Goal: Information Seeking & Learning: Check status

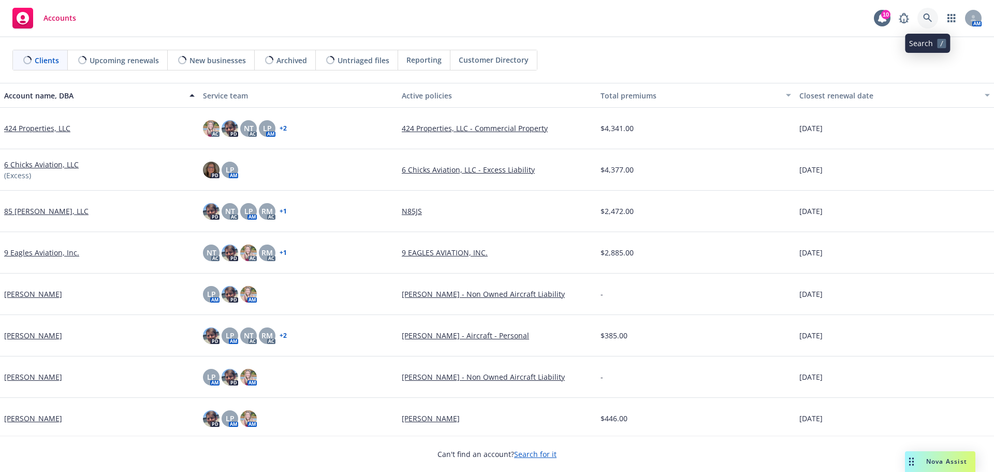
click at [929, 22] on icon at bounding box center [927, 17] width 9 height 9
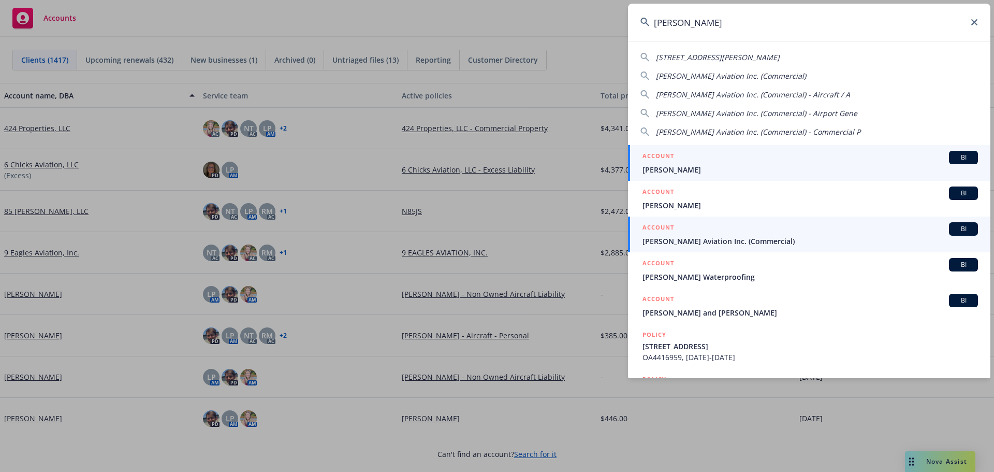
type input "[PERSON_NAME]"
click at [711, 235] on div "ACCOUNT BI" at bounding box center [809, 228] width 335 height 13
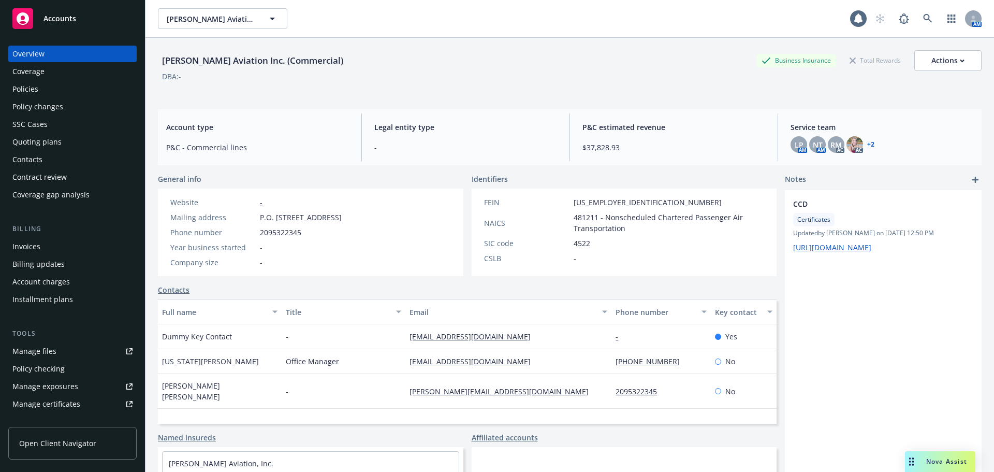
click at [74, 130] on div "SSC Cases" at bounding box center [72, 124] width 120 height 17
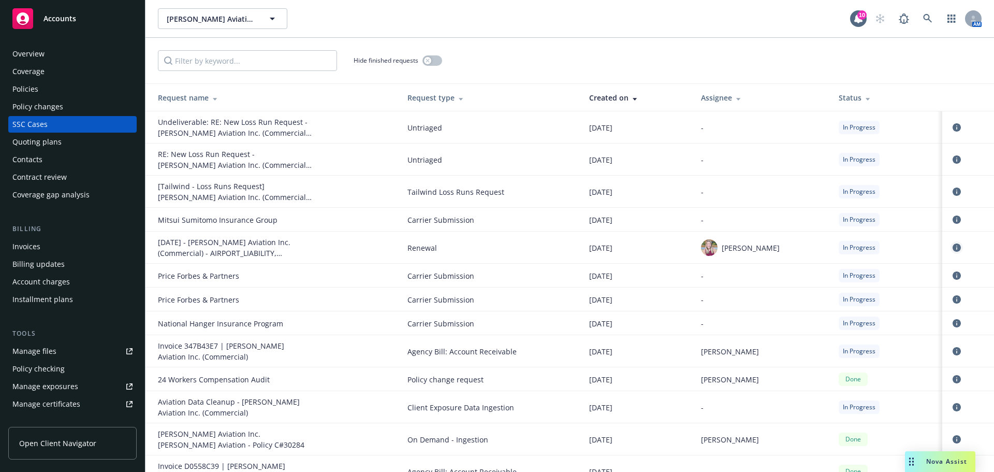
click at [953, 244] on icon "circleInformation" at bounding box center [957, 247] width 8 height 8
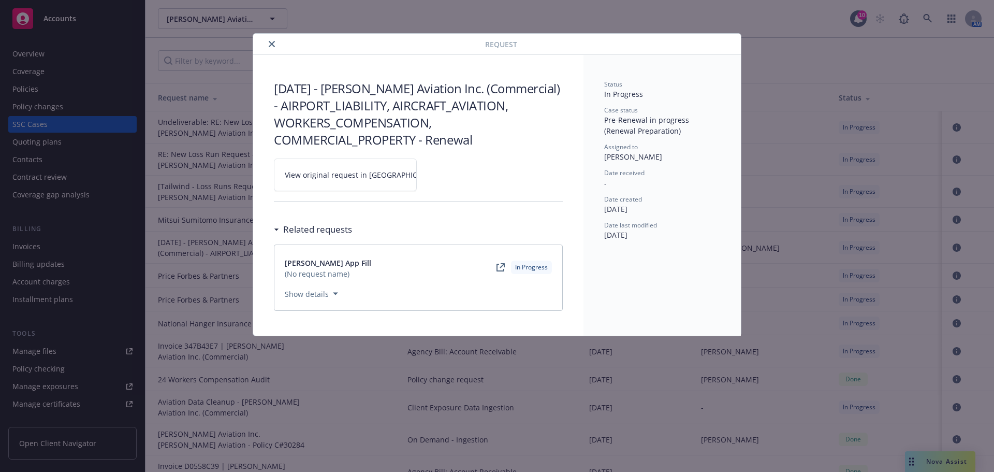
click at [318, 168] on link "View original request in [GEOGRAPHIC_DATA]" at bounding box center [345, 174] width 143 height 33
click at [274, 41] on icon "close" at bounding box center [272, 44] width 6 height 6
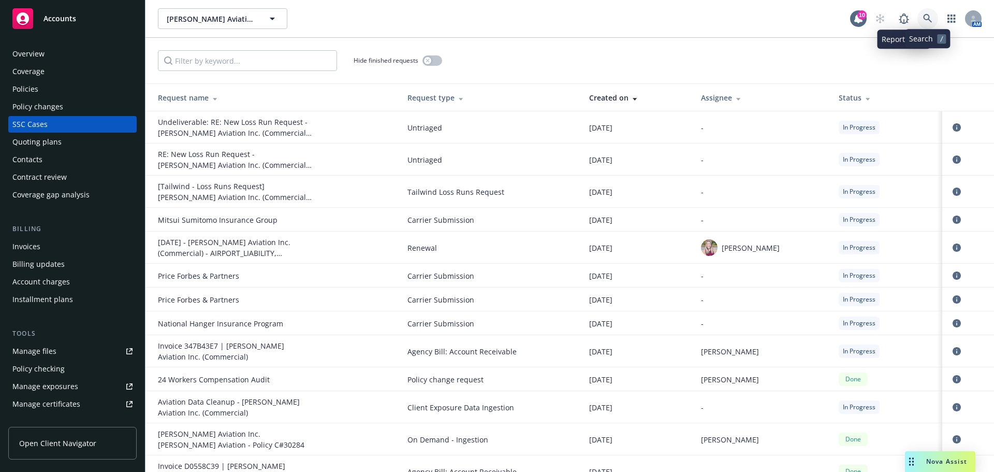
click at [920, 13] on link at bounding box center [927, 18] width 21 height 21
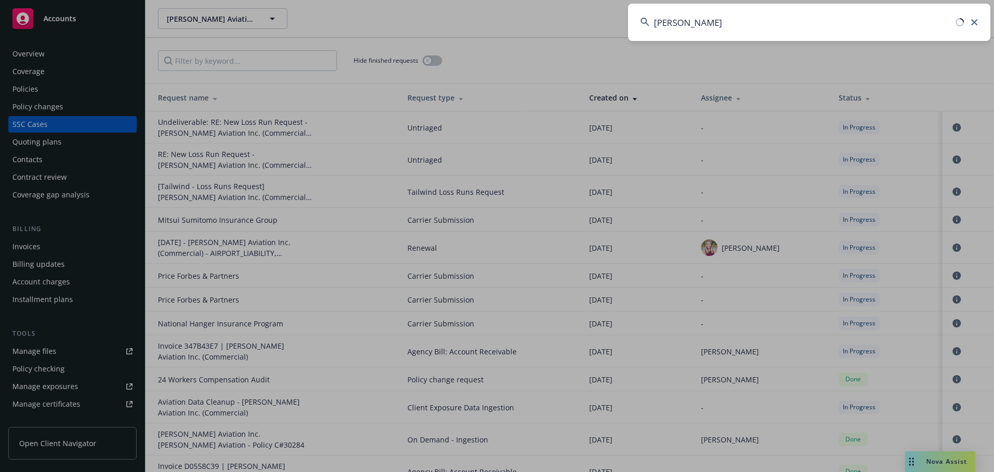
type input "giottos"
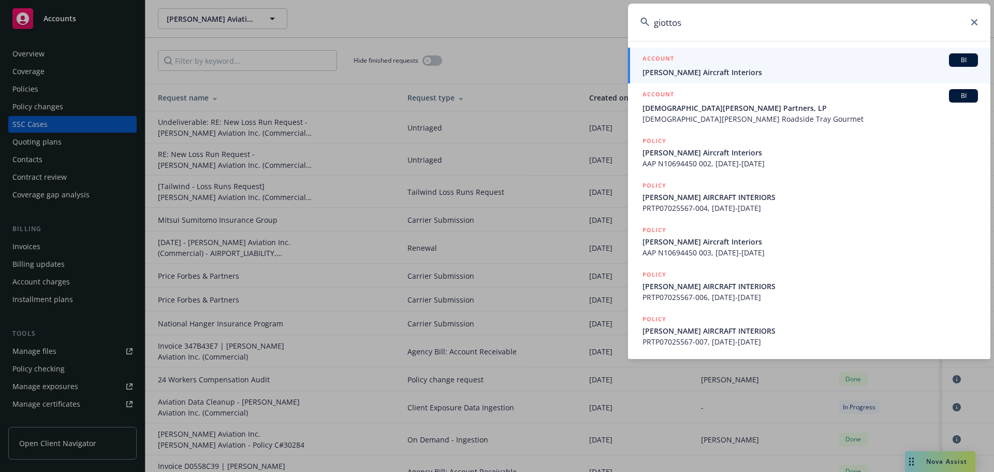
click at [687, 68] on span "[PERSON_NAME] Aircraft Interiors" at bounding box center [809, 72] width 335 height 11
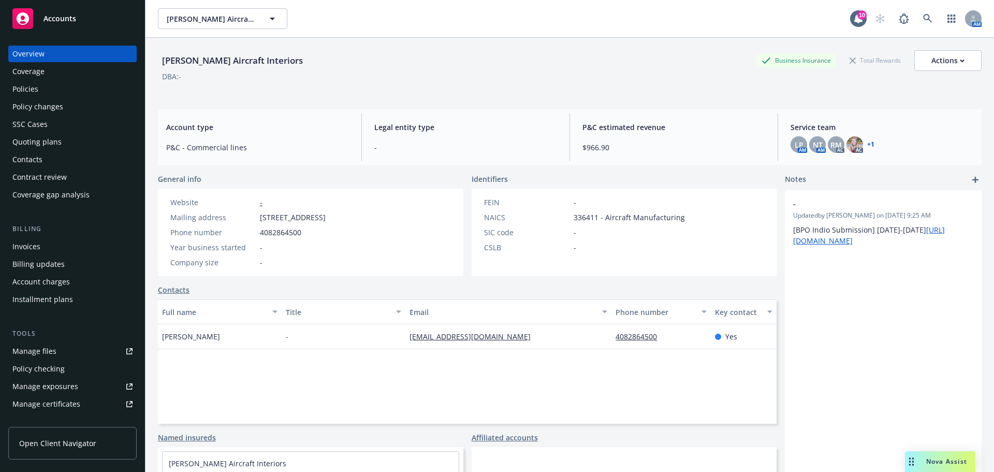
click at [51, 94] on div "Policies" at bounding box center [72, 89] width 120 height 17
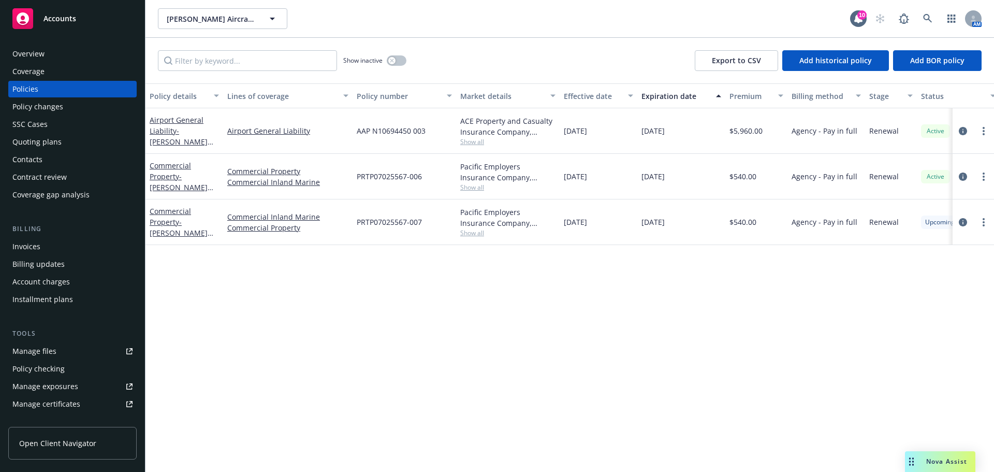
click at [22, 57] on div "Overview" at bounding box center [28, 54] width 32 height 17
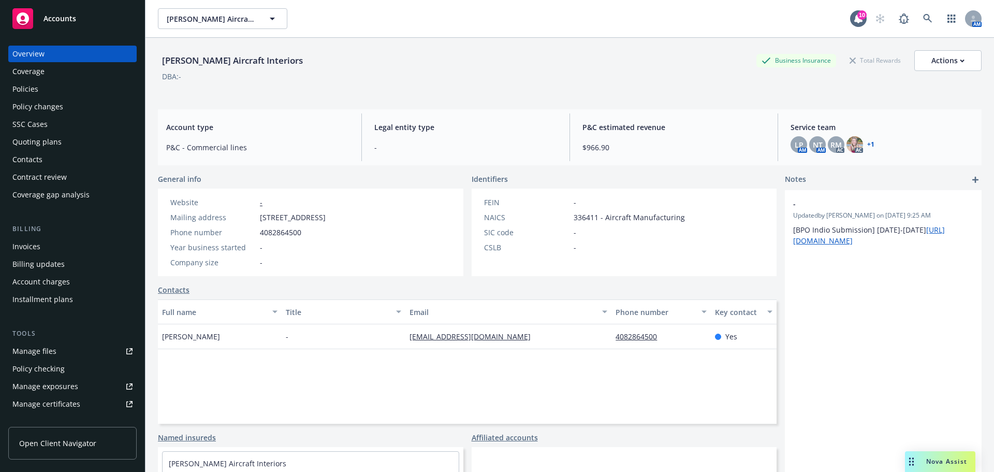
click at [36, 72] on div "Coverage" at bounding box center [28, 71] width 32 height 17
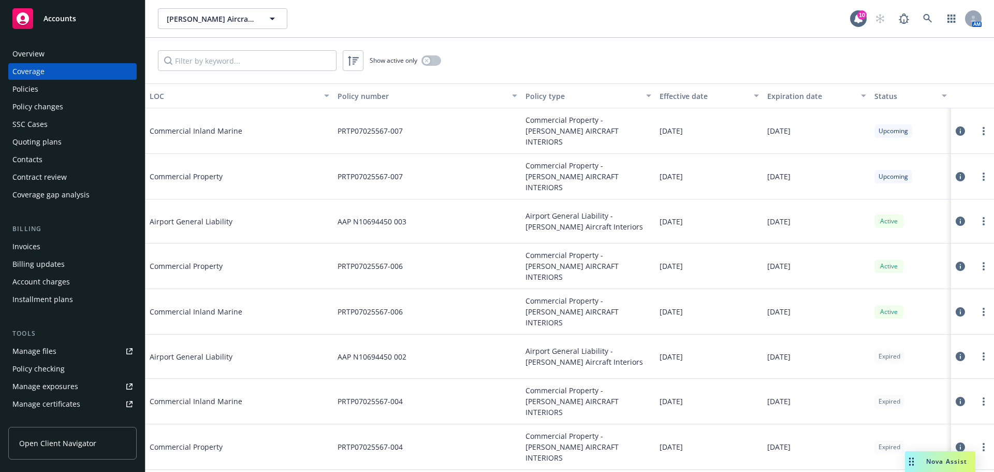
click at [37, 50] on div "Overview" at bounding box center [28, 54] width 32 height 17
